Goal: Task Accomplishment & Management: Manage account settings

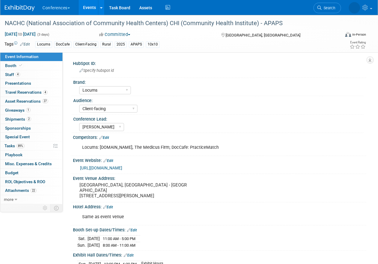
select select "Locums"
select select "Client-facing"
select select "Mel"
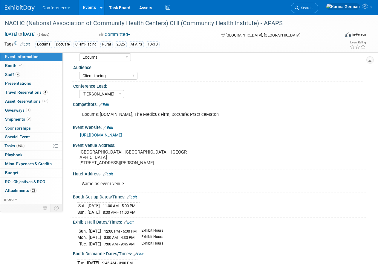
click at [88, 7] on link "Events" at bounding box center [90, 7] width 22 height 15
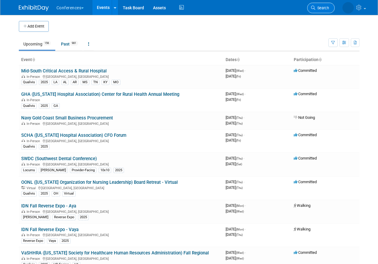
click at [328, 6] on span "Search" at bounding box center [322, 8] width 14 height 4
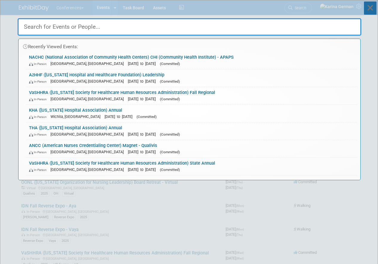
click at [365, 10] on icon at bounding box center [370, 7] width 13 height 13
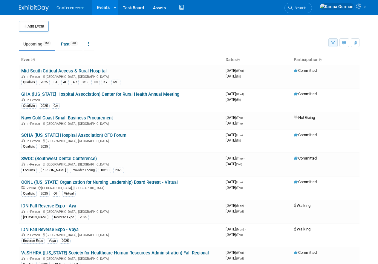
click at [335, 43] on button "button" at bounding box center [332, 42] width 9 height 9
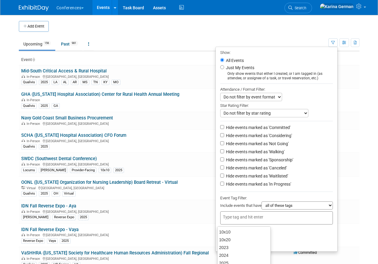
click at [244, 222] on div at bounding box center [276, 217] width 113 height 13
type input "qual"
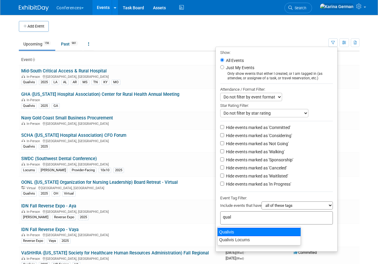
click at [263, 232] on div "Qualivis" at bounding box center [259, 231] width 84 height 8
type input "Qualivis"
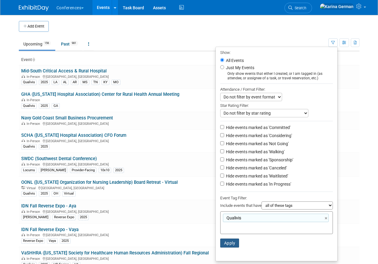
click at [228, 244] on button "Apply" at bounding box center [229, 242] width 19 height 9
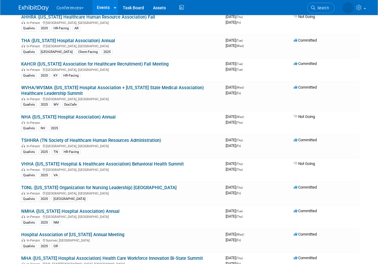
scroll to position [406, 0]
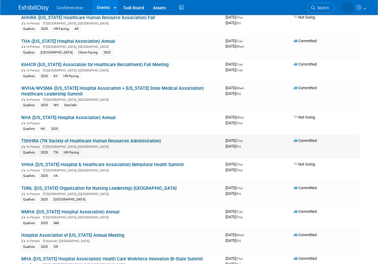
click at [101, 139] on link "TSHHRA (TN Society of Healthcare Human Resources Administration)" at bounding box center [91, 140] width 140 height 5
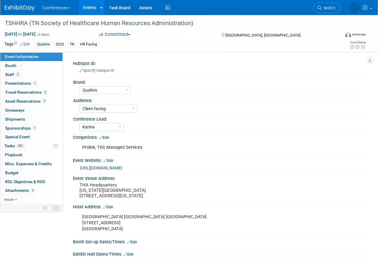
select select "Qualivis"
select select "Client-facing"
select select "Karina"
click at [37, 125] on link "1 Sponsorships 1" at bounding box center [31, 128] width 62 height 9
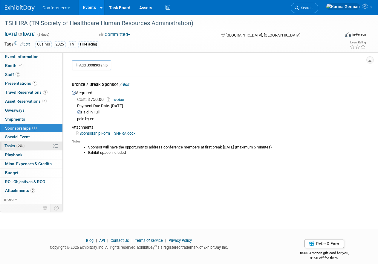
click at [30, 147] on link "29% Tasks 29%" at bounding box center [31, 145] width 62 height 9
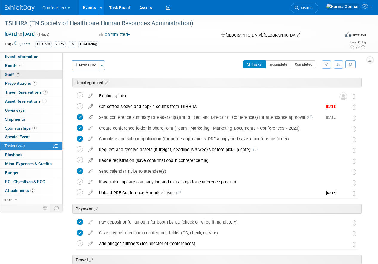
click at [31, 71] on link "2 Staff 2" at bounding box center [31, 74] width 62 height 9
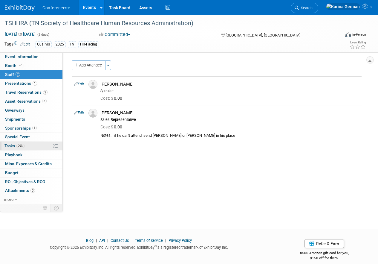
click at [32, 146] on link "29% Tasks 29%" at bounding box center [31, 145] width 62 height 9
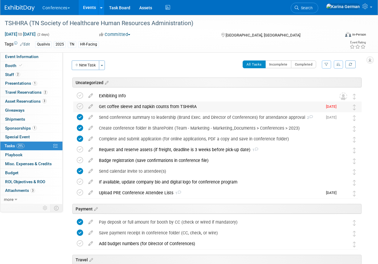
click at [153, 107] on div "Get coffee sleeve and napkin counts from TSHHRA" at bounding box center [209, 106] width 227 height 10
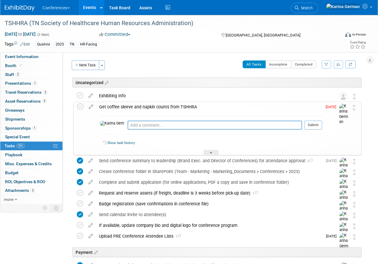
click at [153, 107] on div "Get coffee sleeve and napkin counts from TSHHRA" at bounding box center [209, 107] width 226 height 10
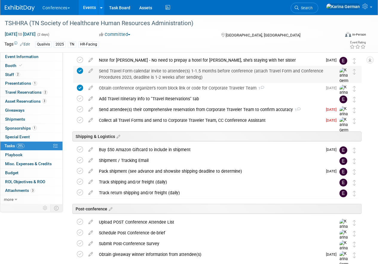
scroll to position [213, 0]
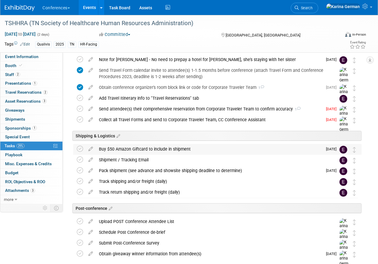
click at [149, 151] on div "Buy $50 Amazon Giftcard to include in shipment" at bounding box center [209, 149] width 227 height 10
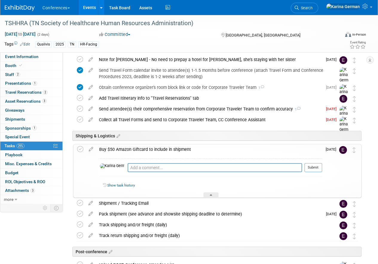
click at [149, 151] on div "Buy $50 Amazon Giftcard to include in shipment" at bounding box center [209, 149] width 226 height 10
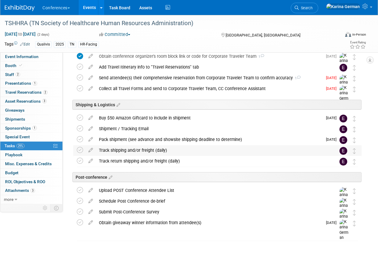
scroll to position [245, 0]
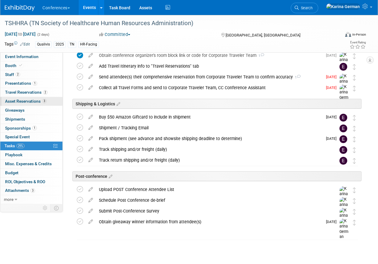
click at [42, 101] on span "3" at bounding box center [44, 101] width 4 height 4
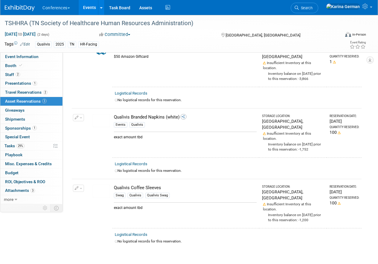
scroll to position [36, 0]
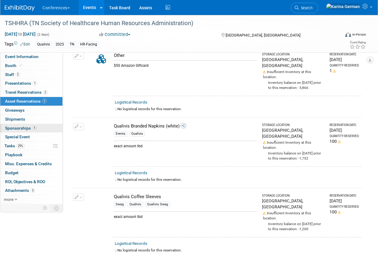
click at [30, 126] on span "Sponsorships 1" at bounding box center [21, 128] width 32 height 5
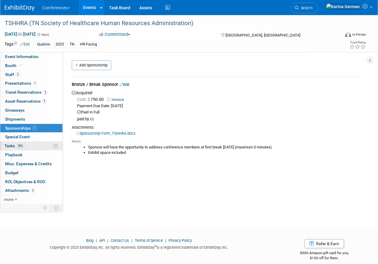
click at [21, 147] on span "29%" at bounding box center [20, 145] width 8 height 4
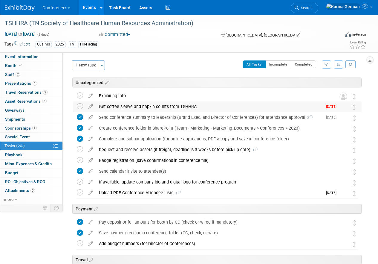
click at [128, 103] on div "Get coffee sleeve and napkin counts from TSHHRA" at bounding box center [209, 106] width 227 height 10
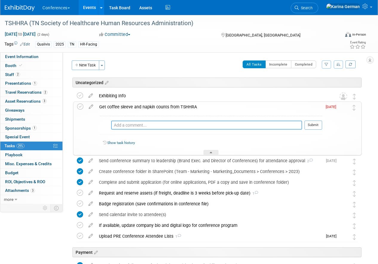
click at [131, 128] on textarea at bounding box center [206, 124] width 191 height 9
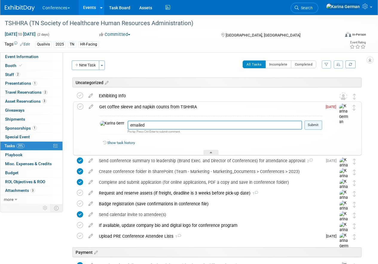
type textarea "emailed"
click at [316, 126] on button "Submit" at bounding box center [314, 124] width 18 height 9
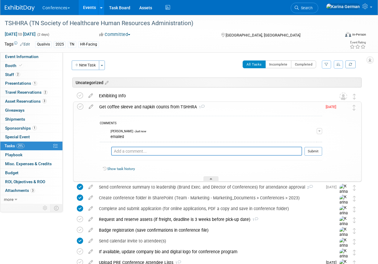
click at [178, 104] on div "Get coffee sleeve and napkin counts from TSHHRA 1" at bounding box center [209, 107] width 226 height 10
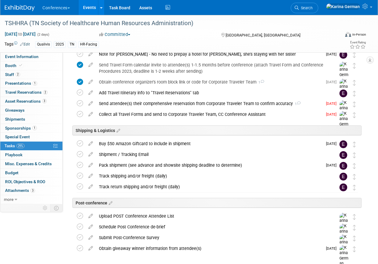
scroll to position [224, 0]
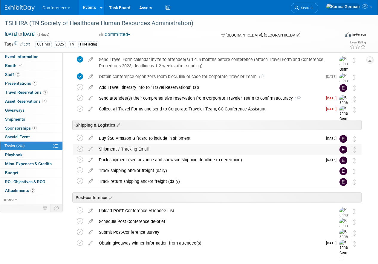
click at [166, 153] on div "Shipment / Tracking Email" at bounding box center [212, 149] width 232 height 10
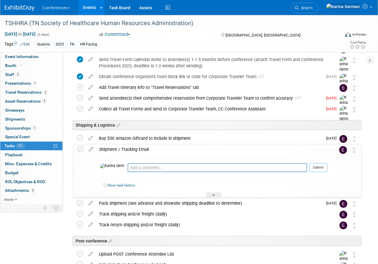
click at [159, 152] on div "Shipment / Tracking Email" at bounding box center [211, 149] width 231 height 10
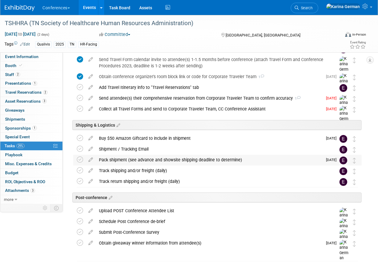
click at [157, 159] on div "Pack shipment (see advance and showsite shipping deadline to determine)" at bounding box center [209, 159] width 227 height 10
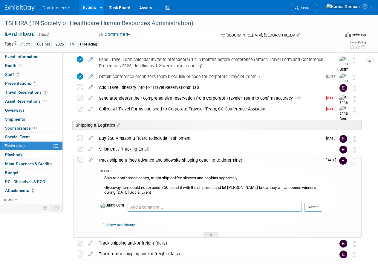
click at [157, 159] on div "Pack shipment (see advance and showsite shipping deadline to determine)" at bounding box center [209, 160] width 226 height 10
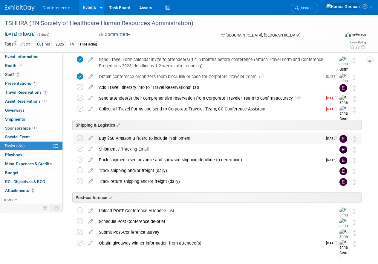
click at [153, 142] on div "Buy $50 Amazon Giftcard to include in shipment" at bounding box center [209, 138] width 227 height 10
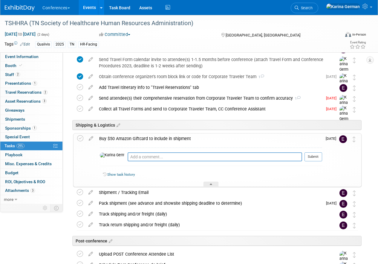
click at [153, 142] on div "Buy $50 Amazon Giftcard to include in shipment" at bounding box center [209, 138] width 226 height 10
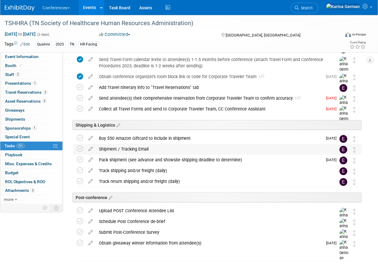
click at [150, 150] on div "Shipment / Tracking Email" at bounding box center [212, 149] width 232 height 10
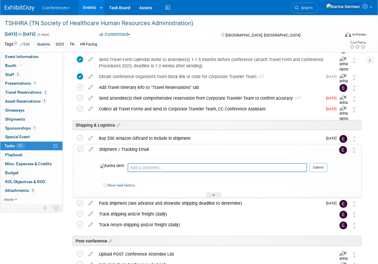
click at [150, 150] on div "Shipment / Tracking Email" at bounding box center [211, 149] width 231 height 10
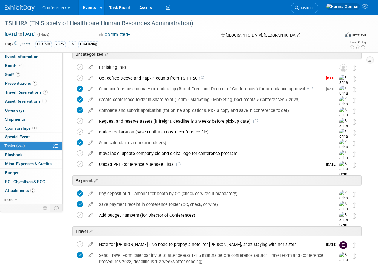
scroll to position [0, 0]
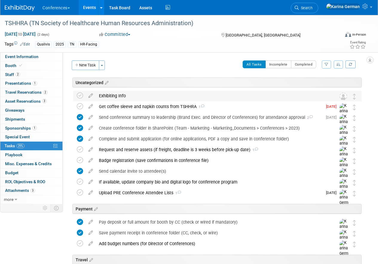
click at [162, 101] on td "Exhibiting Info DETAILS A reminder that all day Thursday, Sept. 25 th is the ex…" at bounding box center [212, 96] width 232 height 11
click at [159, 106] on div "Get coffee sleeve and napkin counts from TSHHRA 1" at bounding box center [209, 106] width 227 height 10
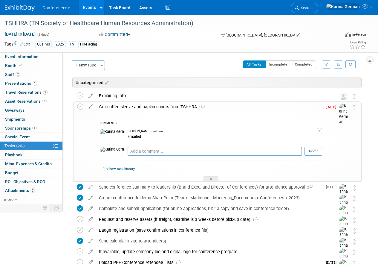
click at [128, 108] on div "Get coffee sleeve and napkin counts from TSHHRA 1" at bounding box center [209, 107] width 226 height 10
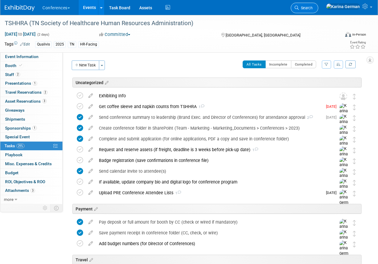
click at [318, 10] on link "Search" at bounding box center [304, 8] width 27 height 10
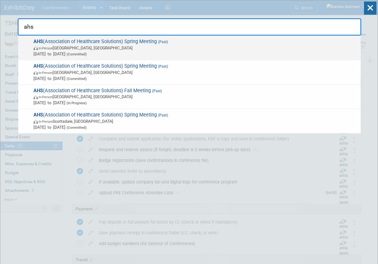
type input "ahs"
click at [175, 38] on div "AHS (Association of Healthcare Solutions) Spring Meeting (Past) In-Person Seatt…" at bounding box center [189, 48] width 342 height 25
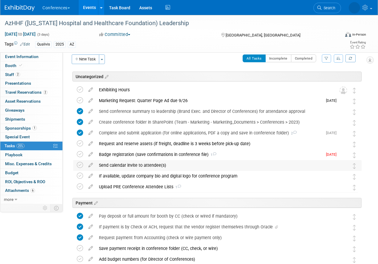
scroll to position [8, 0]
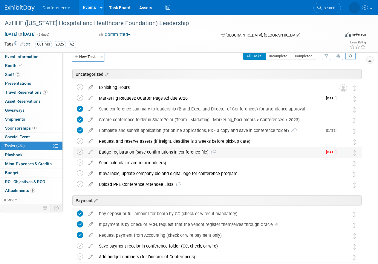
click at [123, 156] on div "Badge registration (save confirmations in conference file) 1" at bounding box center [209, 152] width 227 height 10
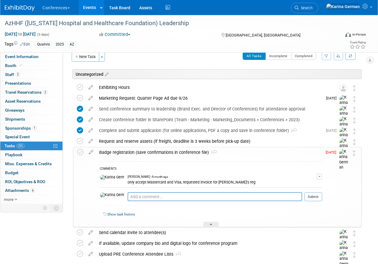
click at [123, 155] on div "Badge registration (save confirmations in conference file) 1" at bounding box center [209, 152] width 226 height 10
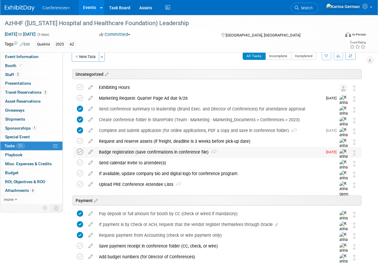
click at [77, 151] on icon at bounding box center [80, 152] width 6 height 6
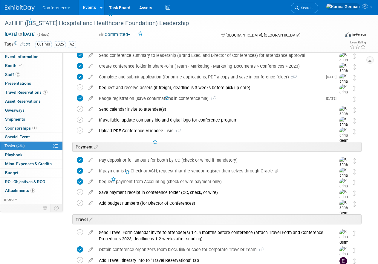
scroll to position [77, 0]
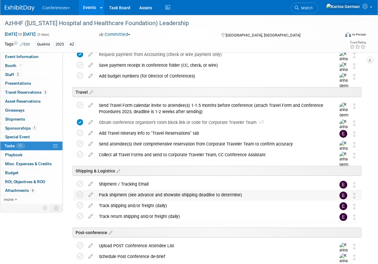
click at [128, 194] on div "Pack shipment (see advance and showsite shipping deadline to determine)" at bounding box center [212, 194] width 232 height 10
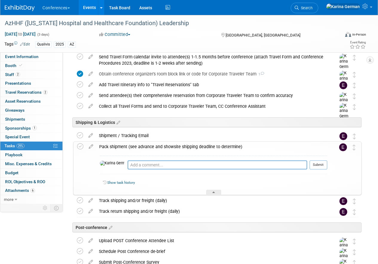
scroll to position [238, 0]
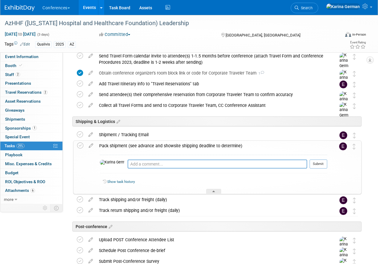
click at [124, 145] on div "Pack shipment (see advance and showsite shipping deadline to determine)" at bounding box center [211, 145] width 231 height 10
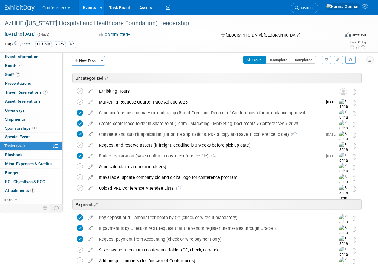
scroll to position [3, 0]
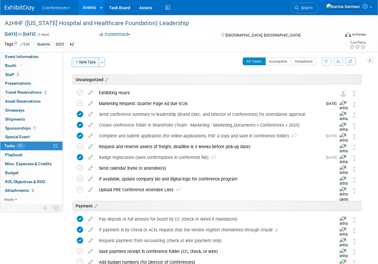
click at [84, 62] on button "New Task" at bounding box center [85, 62] width 27 height 10
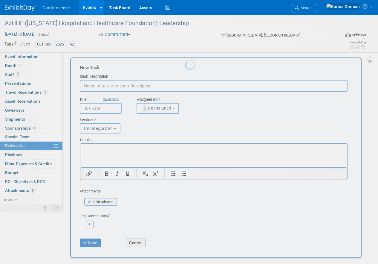
scroll to position [0, 0]
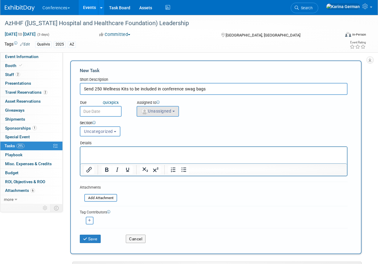
type input "Send 250 Wellness Kits to be included in conference swag bags"
click at [152, 115] on button "Unassigned" at bounding box center [158, 111] width 42 height 11
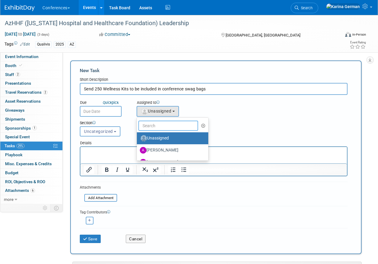
click at [156, 123] on input "text" at bounding box center [168, 125] width 60 height 10
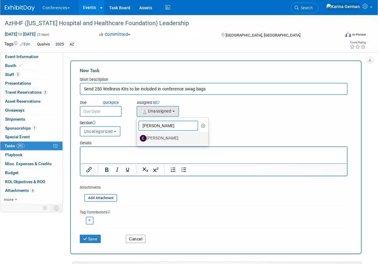
type input "erin"
click at [164, 139] on label "[PERSON_NAME]" at bounding box center [171, 138] width 62 height 10
click at [138, 139] on input "[PERSON_NAME]" at bounding box center [136, 137] width 4 height 4
select select "05738ff0-bddb-4e68-890b-b446aa749597"
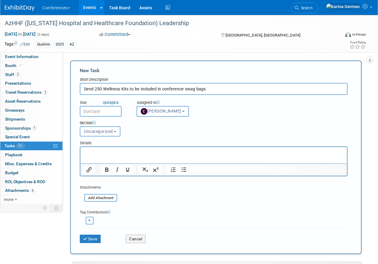
drag, startPoint x: 130, startPoint y: 88, endPoint x: 157, endPoint y: 88, distance: 27.2
click at [157, 88] on input "Send 250 Wellness Kits to be included in conference swag bags" at bounding box center [214, 89] width 268 height 12
type input "Send 250 Wellness Kits - for AzHHF swag bags"
click at [142, 155] on html at bounding box center [213, 151] width 267 height 8
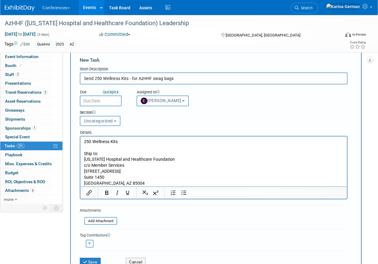
scroll to position [14, 0]
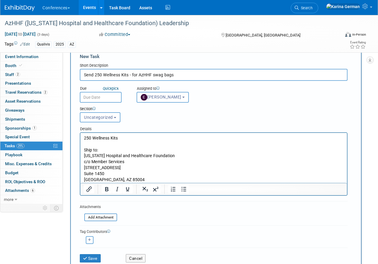
click at [127, 177] on p "Phoenix, AZ 85004" at bounding box center [214, 180] width 260 height 6
click at [119, 180] on p "Phoenix, AZ 85004" at bounding box center [214, 180] width 260 height 6
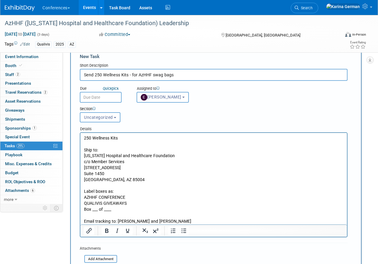
scroll to position [0, 0]
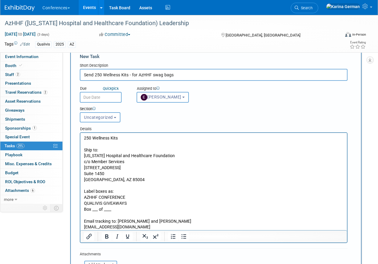
click at [160, 221] on p "Email tracking to: Laura and Amy" at bounding box center [214, 221] width 260 height 6
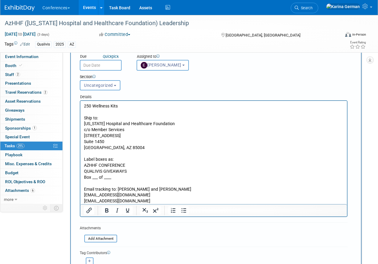
scroll to position [48, 0]
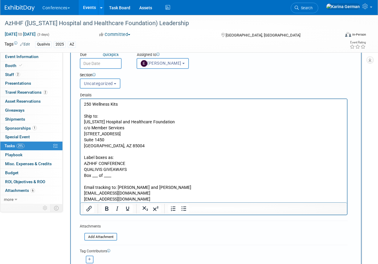
click at [152, 188] on p "Email tracking to: Laura and Amy" at bounding box center [214, 187] width 260 height 6
click at [117, 186] on p "Email tracking to: Laura and Amy" at bounding box center [214, 187] width 260 height 6
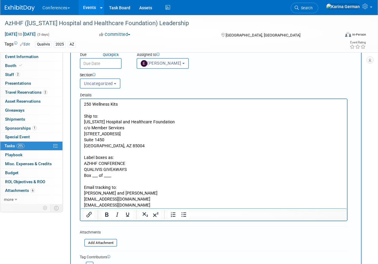
click at [106, 186] on p "Email tracking to:" at bounding box center [214, 187] width 260 height 6
click at [107, 214] on icon "Bold" at bounding box center [106, 214] width 3 height 4
click at [103, 159] on p "Label boxes as: AZHHF CONFERENCE" at bounding box center [214, 160] width 260 height 12
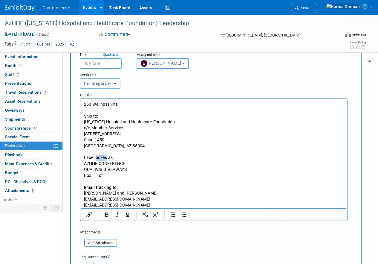
click at [103, 159] on p "Label boxes as: AZHHF CONFERENCE" at bounding box center [214, 160] width 260 height 12
click at [108, 213] on icon "Bold" at bounding box center [106, 214] width 3 height 4
click at [145, 184] on p "Email tracking to:" at bounding box center [214, 187] width 260 height 6
click at [152, 201] on p "LDickscheid@azhha.org" at bounding box center [214, 199] width 260 height 6
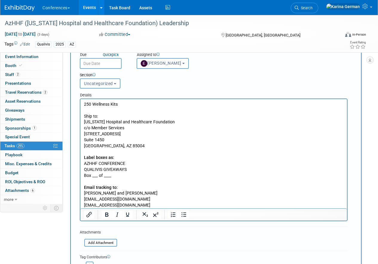
click at [152, 201] on p "LDickscheid@azhha.org" at bounding box center [214, 199] width 260 height 6
click at [152, 203] on p "AmyMRichardson@hotmail.com" at bounding box center [214, 205] width 260 height 6
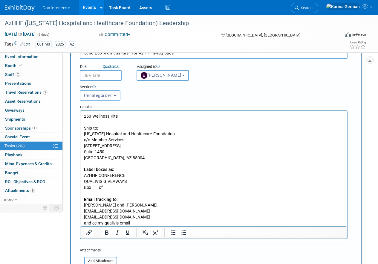
scroll to position [33, 0]
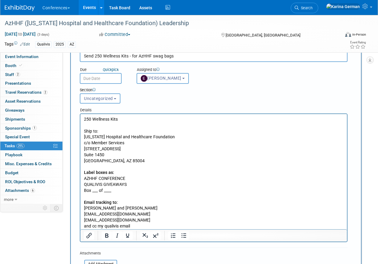
drag, startPoint x: 101, startPoint y: 130, endPoint x: 78, endPoint y: 128, distance: 23.7
click at [80, 128] on html "250 Wellness Kits Ship to: Arizona Hospital and Healthcare Foundation c/o Membe…" at bounding box center [213, 171] width 267 height 115
click at [105, 233] on icon "Bold" at bounding box center [106, 235] width 7 height 7
click at [163, 164] on p "Rich Text Area. Press ALT-0 for help." at bounding box center [214, 167] width 260 height 6
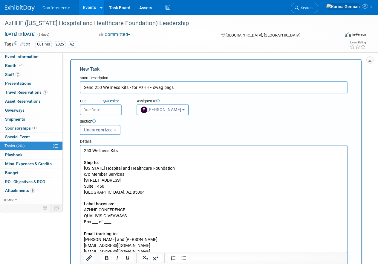
scroll to position [0, 0]
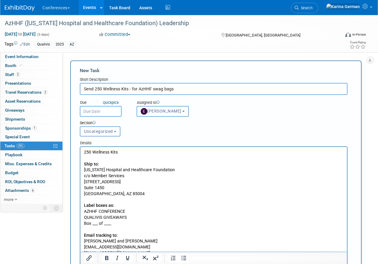
click at [123, 154] on p "250 Wellness Kits" at bounding box center [214, 152] width 260 height 6
click at [103, 109] on input "text" at bounding box center [101, 111] width 42 height 11
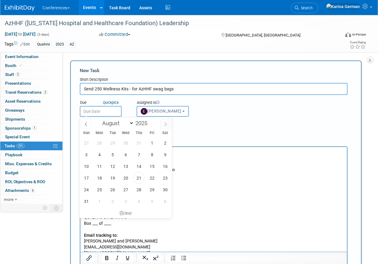
click at [168, 128] on span at bounding box center [165, 124] width 11 height 10
select select "9"
click at [126, 151] on span "8" at bounding box center [126, 155] width 12 height 12
type input "Oct 8, 2025"
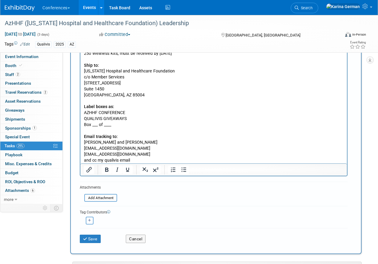
scroll to position [104, 0]
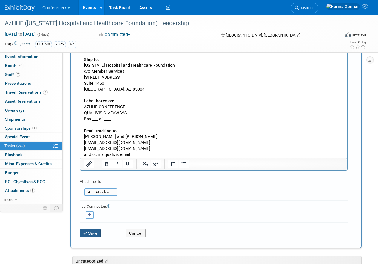
click at [91, 230] on button "Save" at bounding box center [90, 233] width 21 height 8
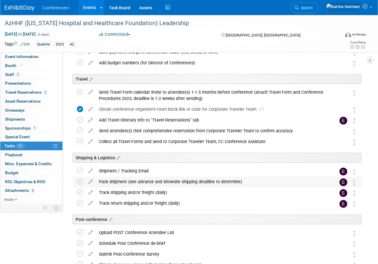
scroll to position [212, 0]
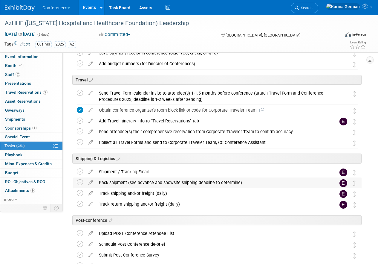
click at [128, 181] on div "Pack shipment (see advance and showsite shipping deadline to determine)" at bounding box center [212, 182] width 232 height 10
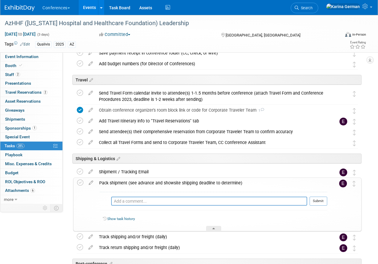
scroll to position [221, 0]
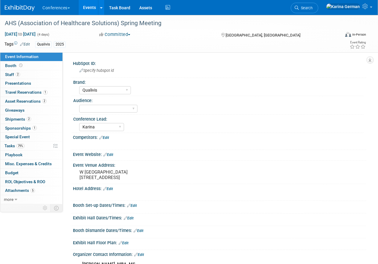
select select "Qualivis"
select select "Karina"
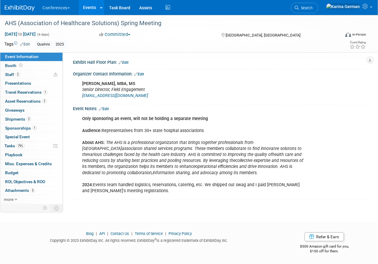
scroll to position [185, 0]
drag, startPoint x: 102, startPoint y: 130, endPoint x: 228, endPoint y: 128, distance: 125.8
click at [228, 128] on div "Only sponsoring an event, will not be holding a separate meeting Audience: Repr…" at bounding box center [193, 155] width 230 height 84
copy div "Representatives from 30+ state hospital associations"
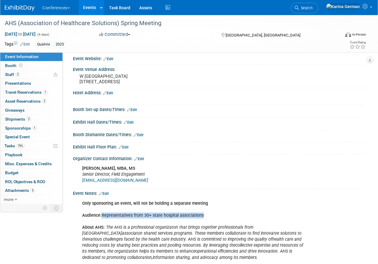
scroll to position [93, 0]
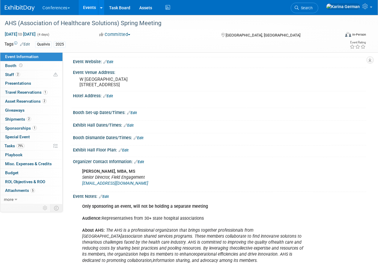
click at [186, 225] on div "Only sponsoring an event, will not be holding a separate meeting Audience: Repr…" at bounding box center [193, 242] width 230 height 84
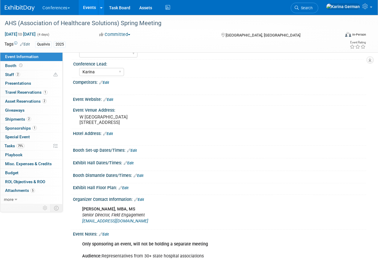
scroll to position [0, 0]
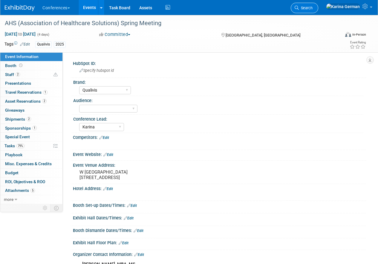
click at [318, 10] on link "Search" at bounding box center [304, 8] width 27 height 10
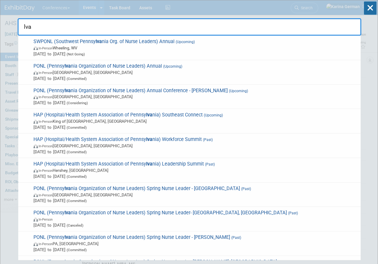
click at [54, 29] on input "lva" at bounding box center [190, 26] width 344 height 17
type input "l"
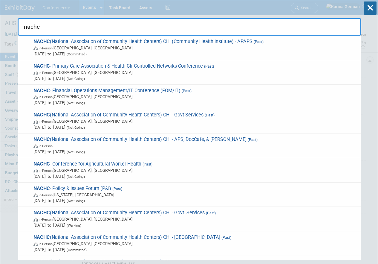
type input "nachc"
click at [370, 5] on icon at bounding box center [370, 7] width 13 height 13
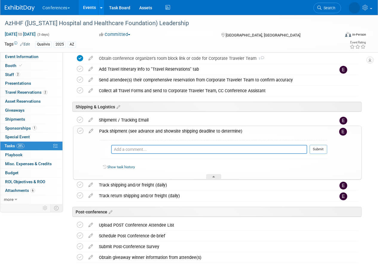
scroll to position [270, 0]
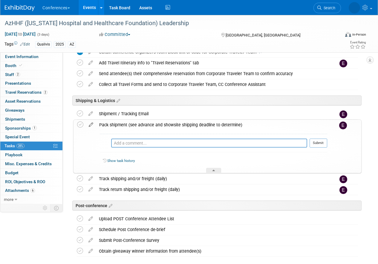
click at [91, 124] on icon at bounding box center [91, 123] width 10 height 7
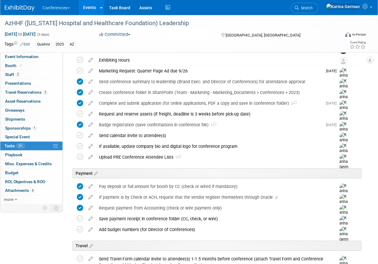
scroll to position [0, 0]
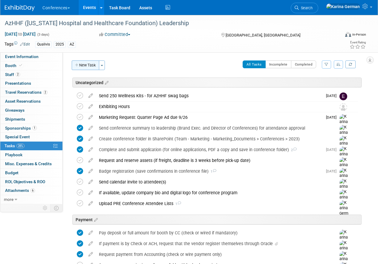
click at [86, 66] on button "New Task" at bounding box center [85, 65] width 27 height 10
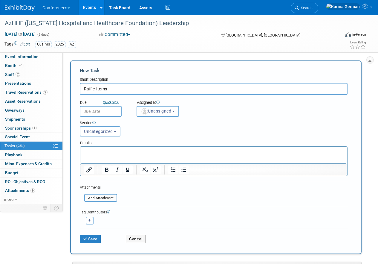
type input "Raffle Items"
click at [142, 154] on p "Rich Text Area. Press ALT-0 for help." at bounding box center [214, 152] width 260 height 6
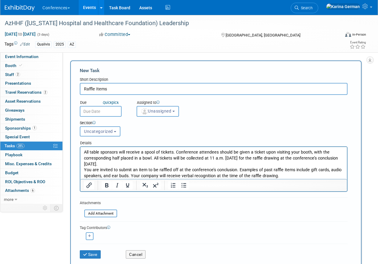
click at [164, 118] on div "Section Uncategorized Payment Travel Shipping & Logistics Post-conference Uncat…" at bounding box center [202, 127] width 254 height 21
click at [154, 110] on span "Unassigned" at bounding box center [156, 110] width 30 height 5
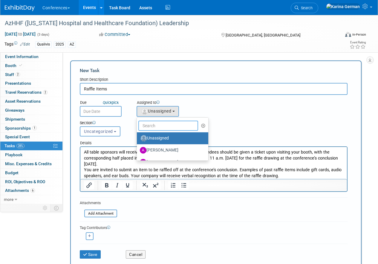
click at [153, 125] on input "text" at bounding box center [168, 125] width 60 height 10
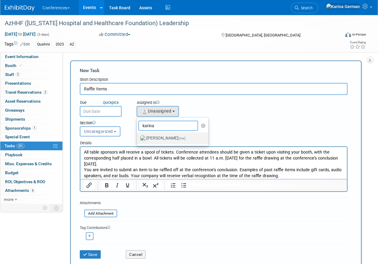
type input "karina"
click at [154, 134] on label "Karina German (me)" at bounding box center [171, 138] width 62 height 10
click at [138, 135] on input "Karina German (me)" at bounding box center [136, 137] width 4 height 4
select select "eb9a80ed-01df-455e-b7c9-ebccef2a47a7"
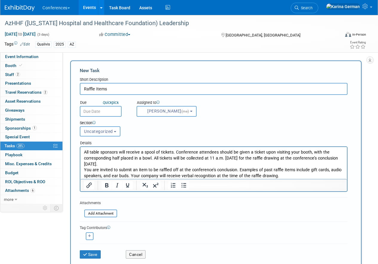
click at [105, 110] on input "text" at bounding box center [101, 111] width 42 height 11
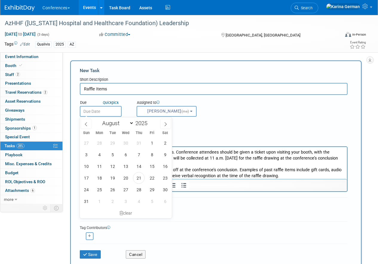
click at [105, 110] on input "text" at bounding box center [101, 111] width 42 height 11
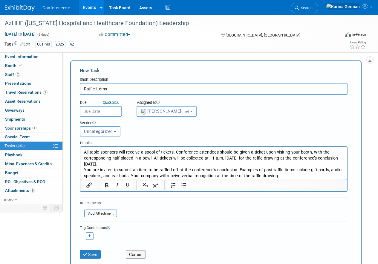
click at [207, 142] on div "Details" at bounding box center [214, 141] width 268 height 9
click at [91, 253] on button "Save" at bounding box center [90, 254] width 21 height 8
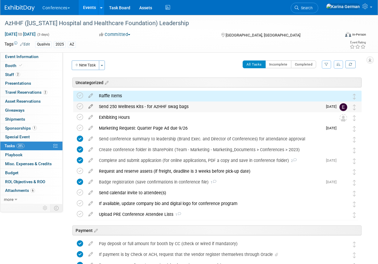
click at [91, 106] on icon at bounding box center [90, 104] width 10 height 7
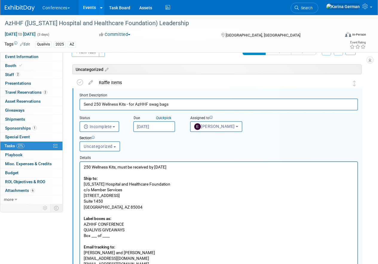
scroll to position [14, 0]
click at [109, 143] on span "Uncategorized" at bounding box center [98, 145] width 29 height 5
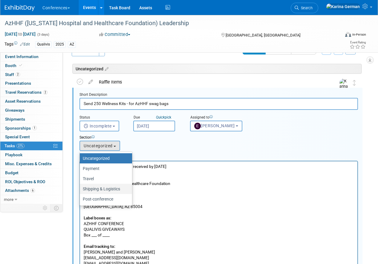
click at [107, 187] on label "Shipping & Logistics" at bounding box center [104, 189] width 43 height 8
click at [81, 187] on input "Shipping & Logistics" at bounding box center [79, 189] width 4 height 4
select select "11261325"
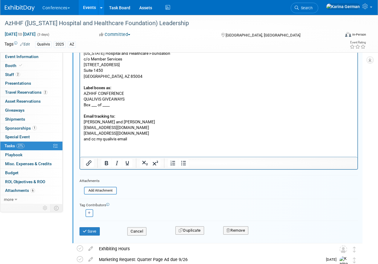
scroll to position [167, 0]
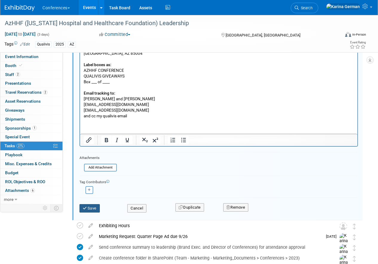
click at [95, 204] on button "Save" at bounding box center [89, 208] width 20 height 8
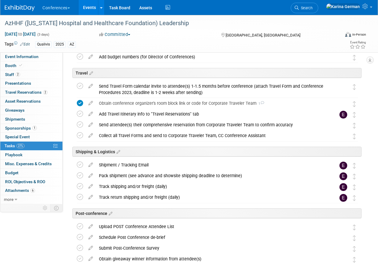
scroll to position [230, 0]
